Goal: Task Accomplishment & Management: Use online tool/utility

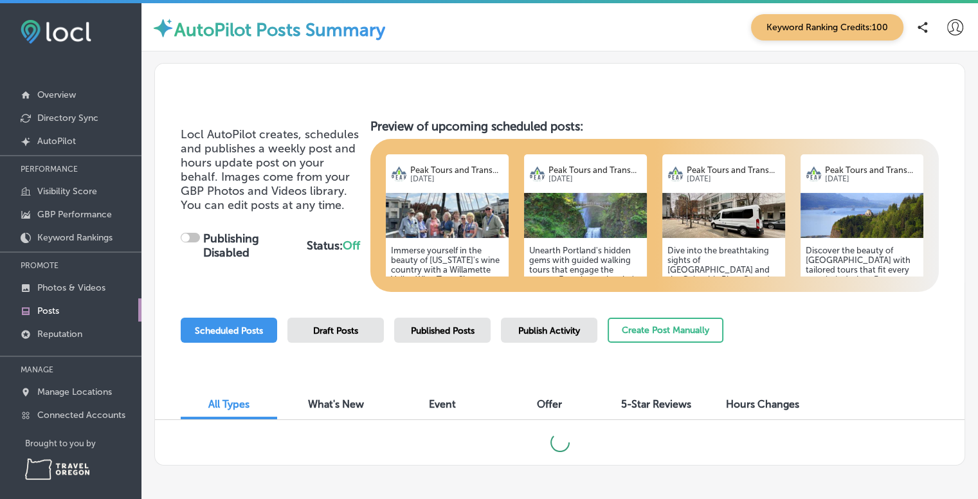
click at [467, 217] on img at bounding box center [447, 215] width 123 height 45
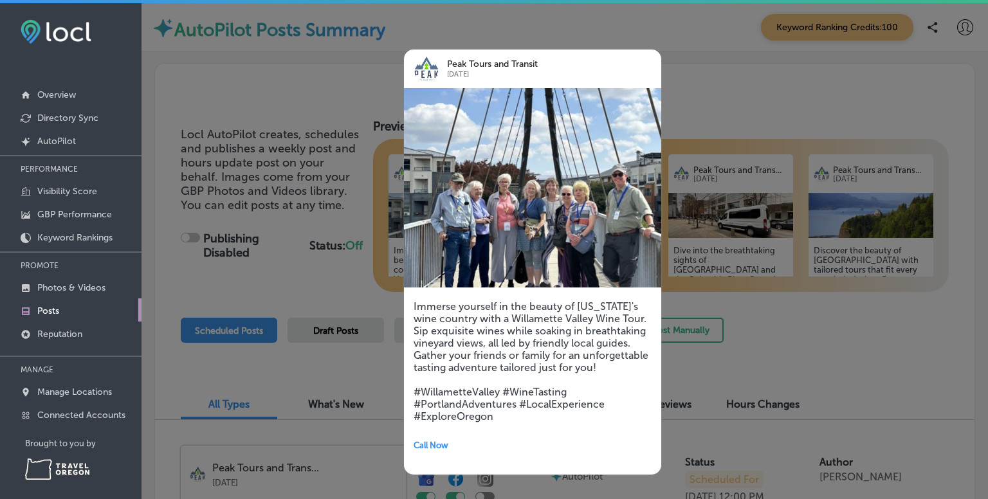
checkbox input "true"
click at [750, 320] on div at bounding box center [494, 249] width 988 height 499
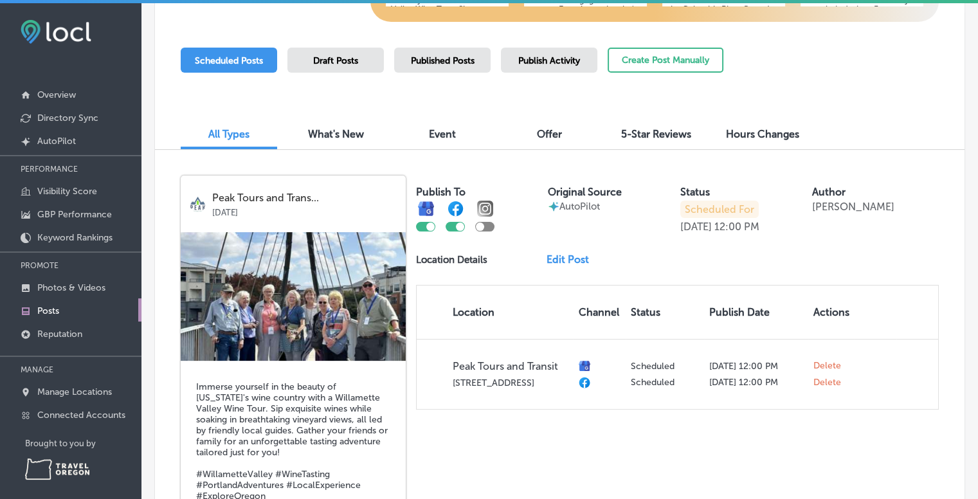
scroll to position [310, 0]
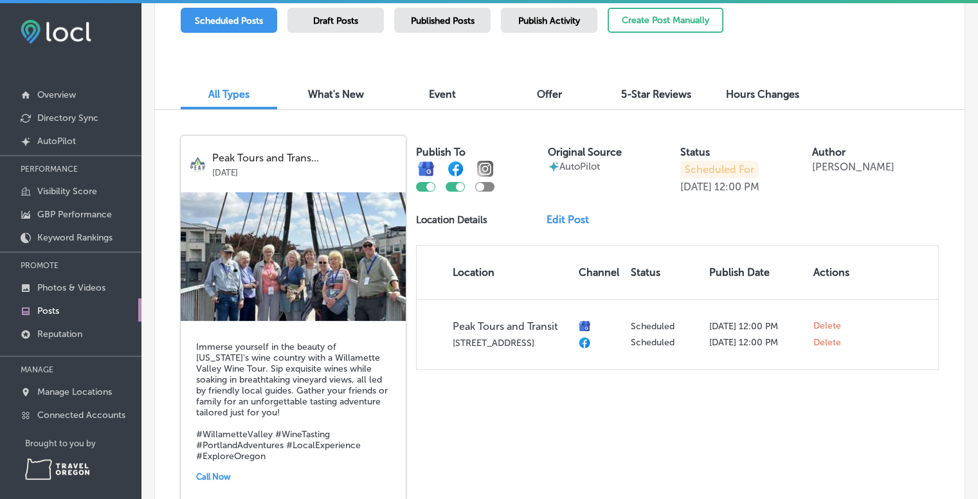
click at [568, 223] on link "Edit Post" at bounding box center [572, 219] width 53 height 12
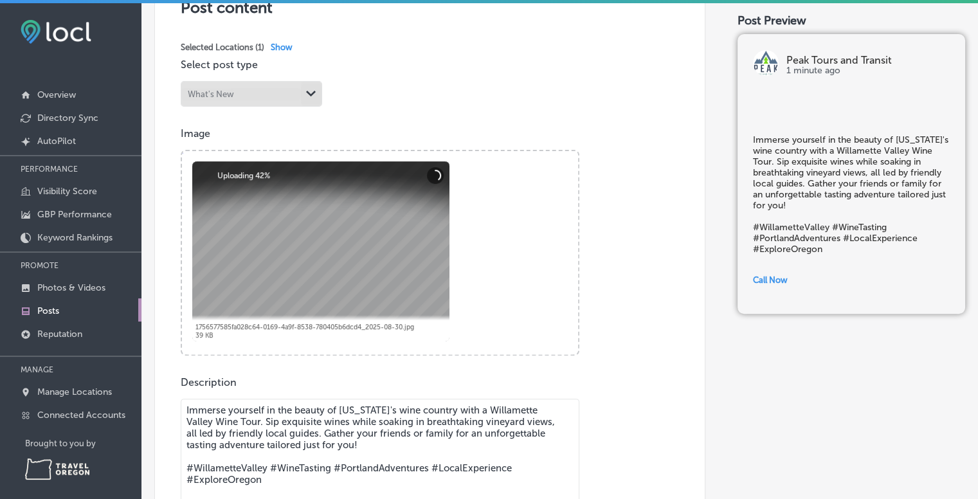
scroll to position [307, 0]
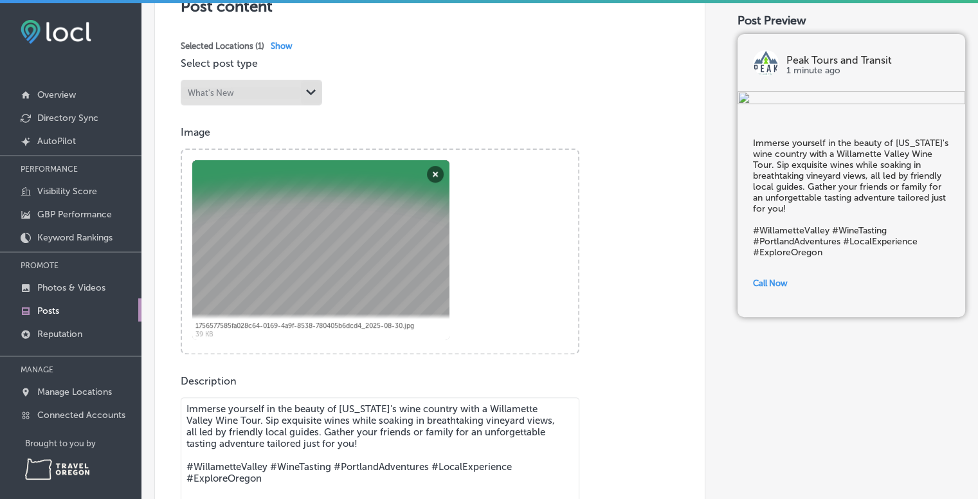
click at [335, 214] on div at bounding box center [320, 250] width 257 height 180
click at [436, 170] on button "Remove" at bounding box center [435, 174] width 17 height 17
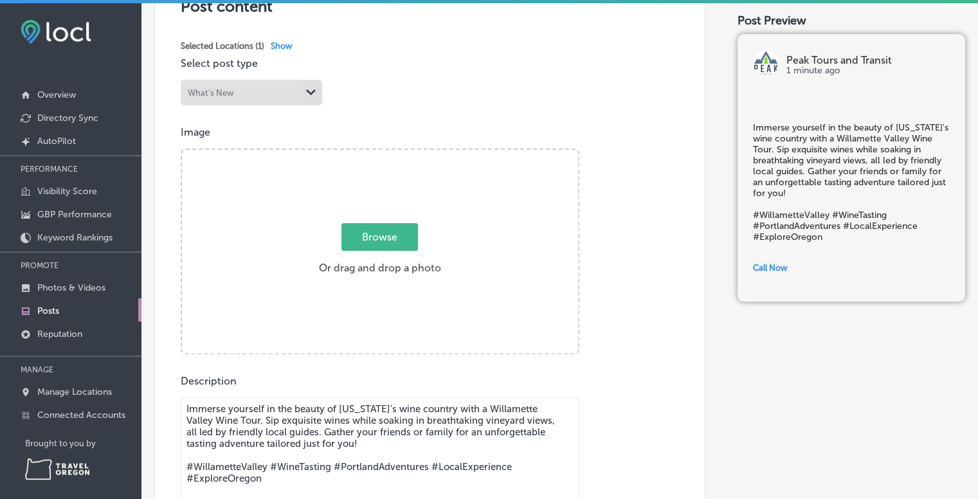
click at [383, 234] on span "Browse" at bounding box center [379, 237] width 77 height 28
click at [383, 154] on input "Browse Or drag and drop a photo" at bounding box center [380, 152] width 396 height 4
type input "C:\fakepath\wv96.jpg"
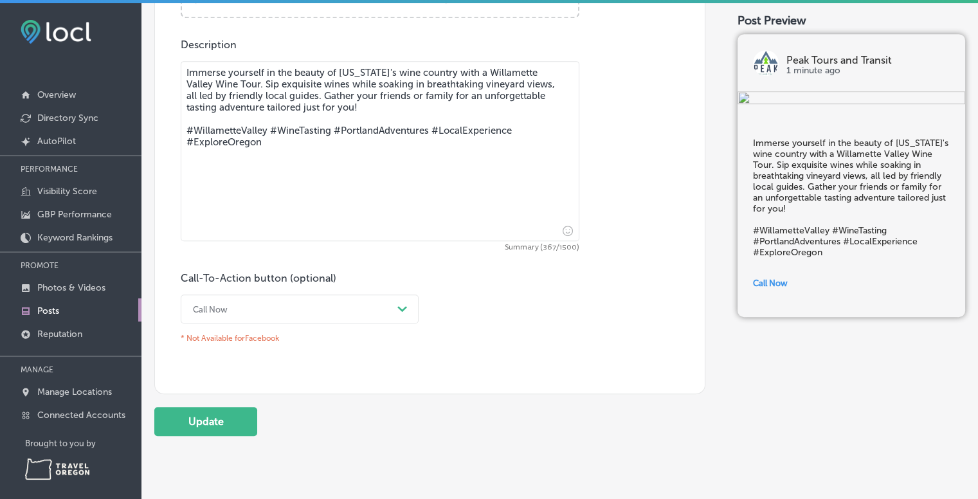
scroll to position [663, 0]
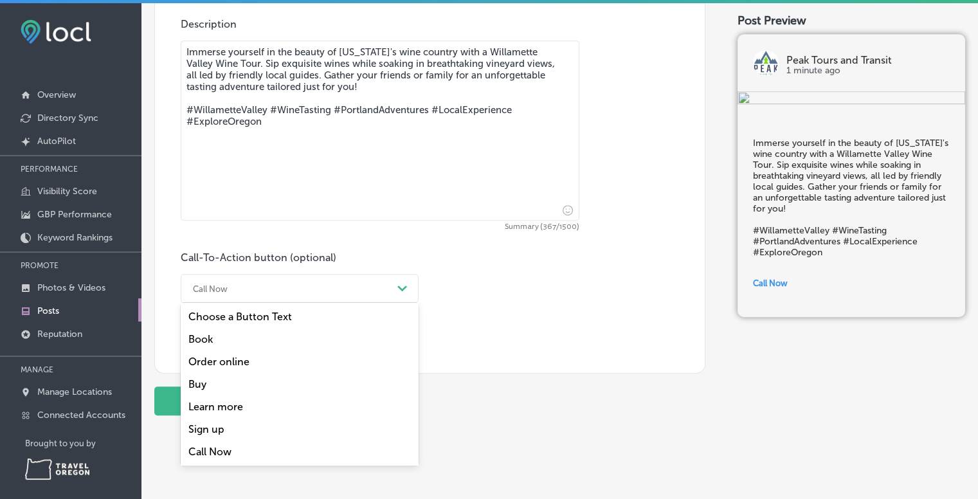
click at [282, 286] on div "Call Now" at bounding box center [289, 288] width 206 height 20
click at [250, 338] on div "Book" at bounding box center [300, 339] width 238 height 23
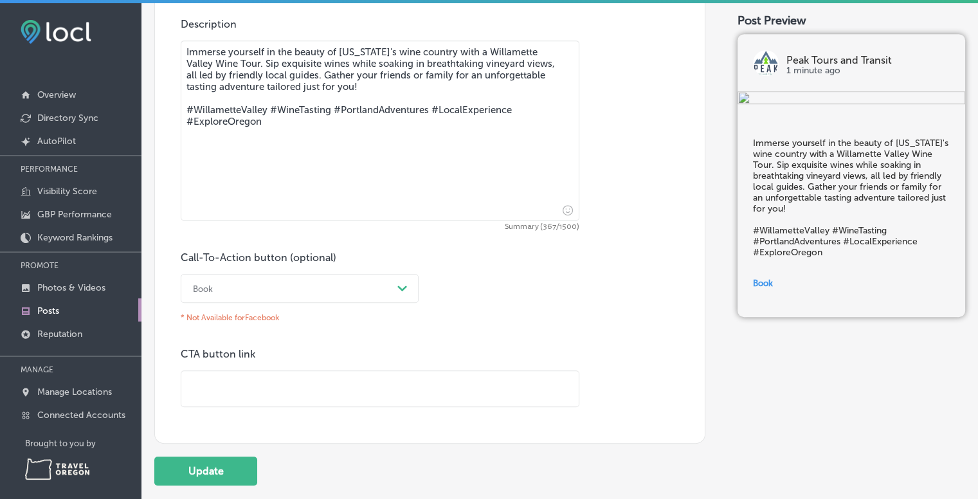
click at [310, 376] on input "text" at bounding box center [379, 388] width 397 height 35
paste input "[URL][DOMAIN_NAME]"
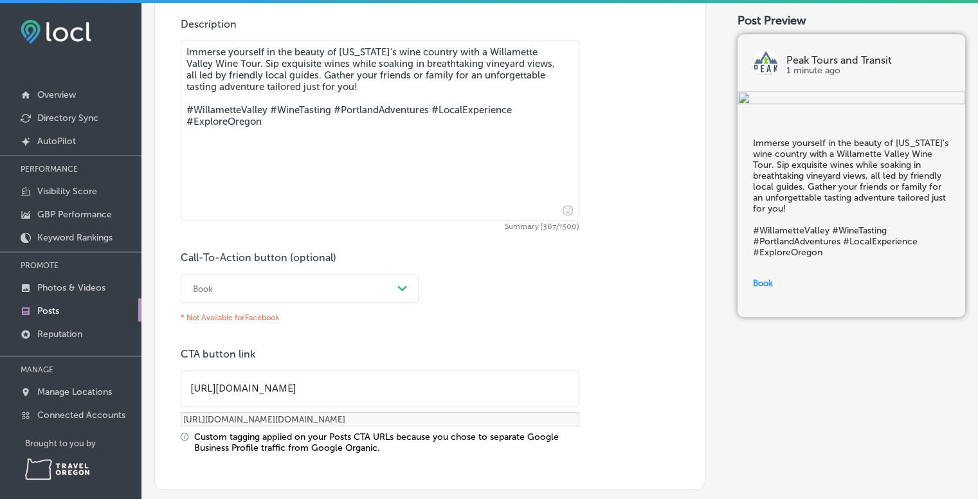
type input "[URL][DOMAIN_NAME]"
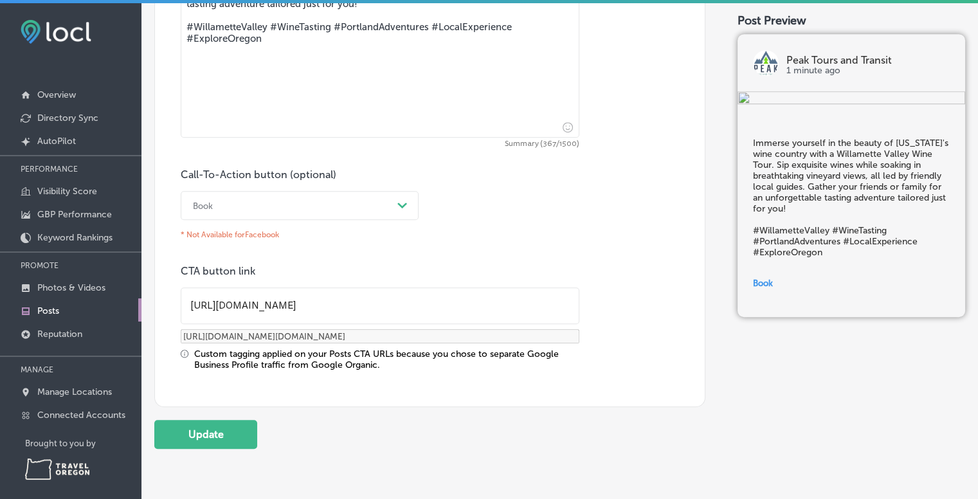
scroll to position [797, 0]
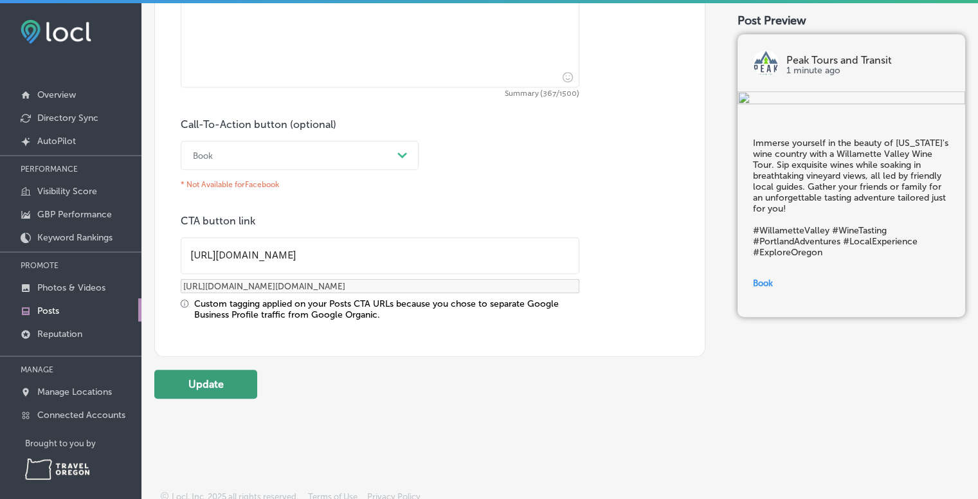
click at [213, 386] on button "Update" at bounding box center [205, 384] width 103 height 29
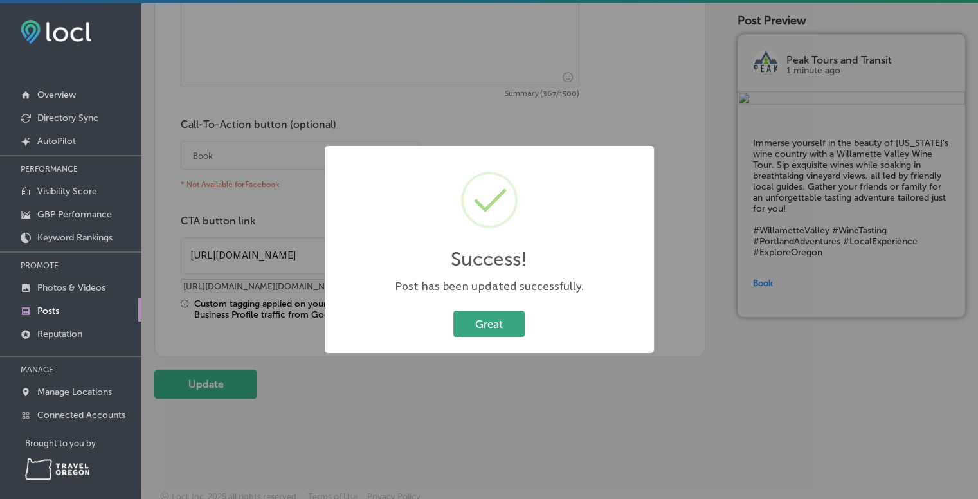
click at [510, 321] on button "Great" at bounding box center [488, 324] width 71 height 26
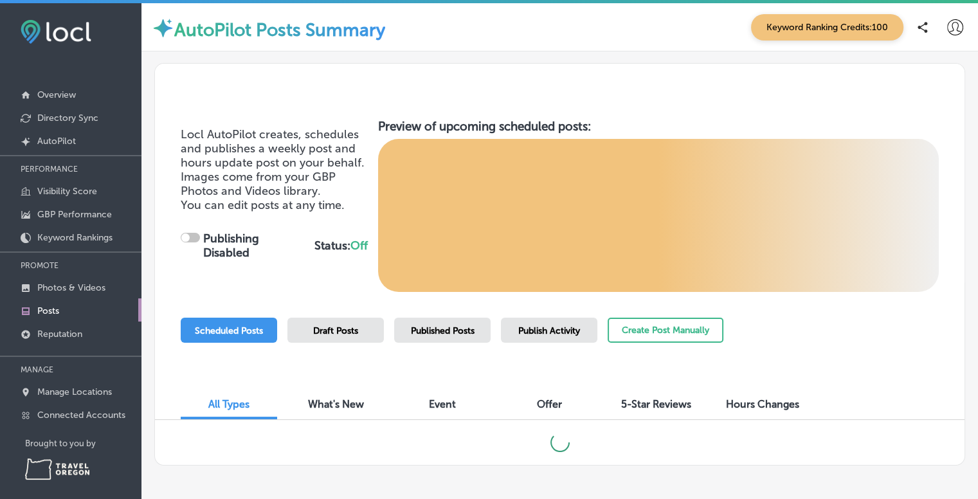
checkbox input "true"
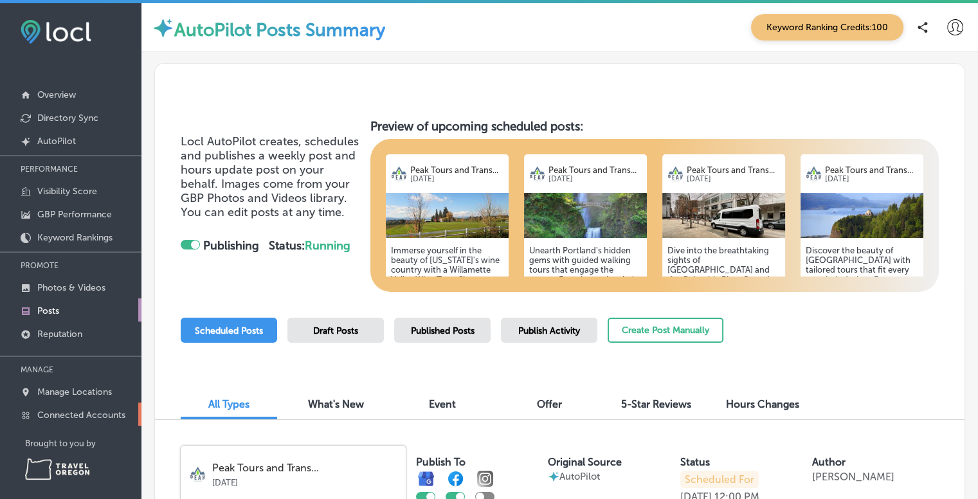
click at [92, 412] on p "Connected Accounts" at bounding box center [81, 415] width 88 height 11
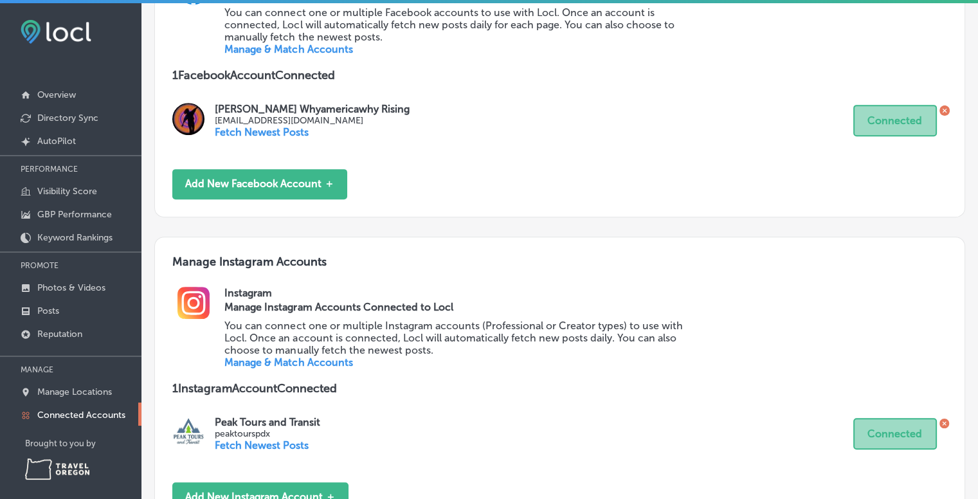
scroll to position [644, 0]
